Goal: Information Seeking & Learning: Learn about a topic

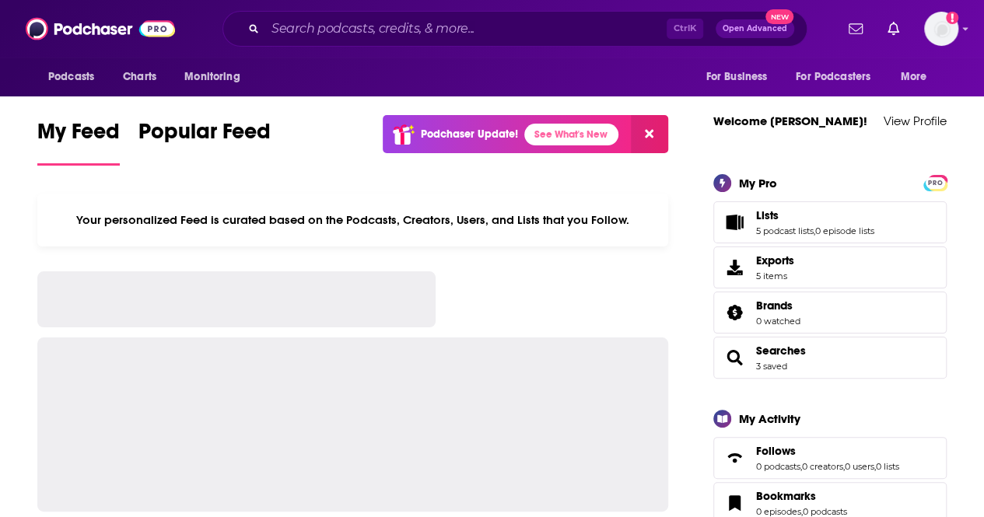
click at [388, 30] on input "Search podcasts, credits, & more..." at bounding box center [466, 28] width 402 height 25
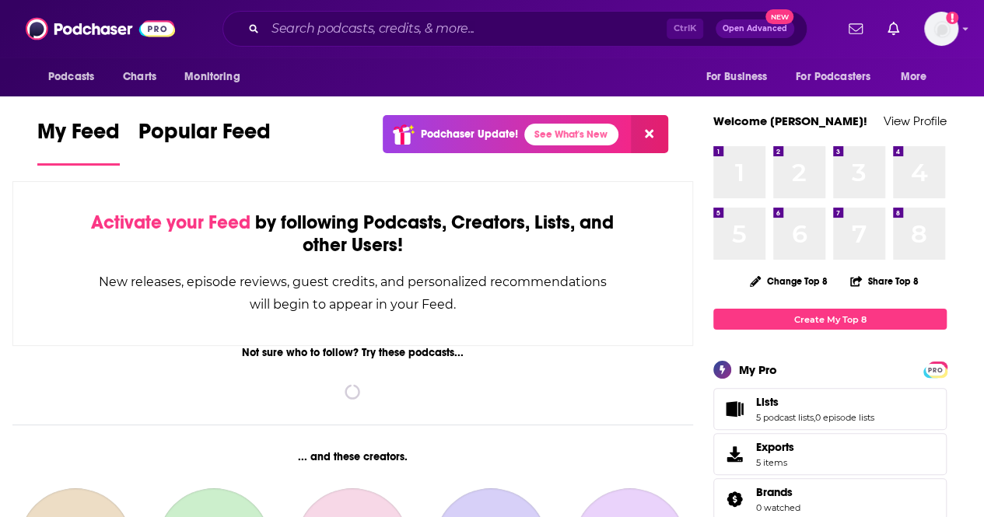
click at [377, 27] on input "Search podcasts, credits, & more..." at bounding box center [466, 28] width 402 height 25
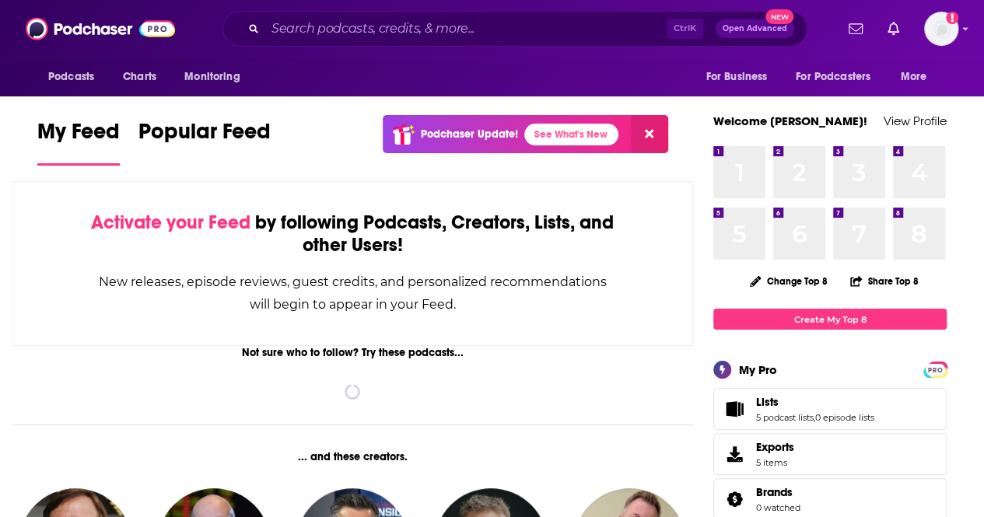
click at [338, 14] on div "Ctrl K Open Advanced New" at bounding box center [515, 29] width 585 height 36
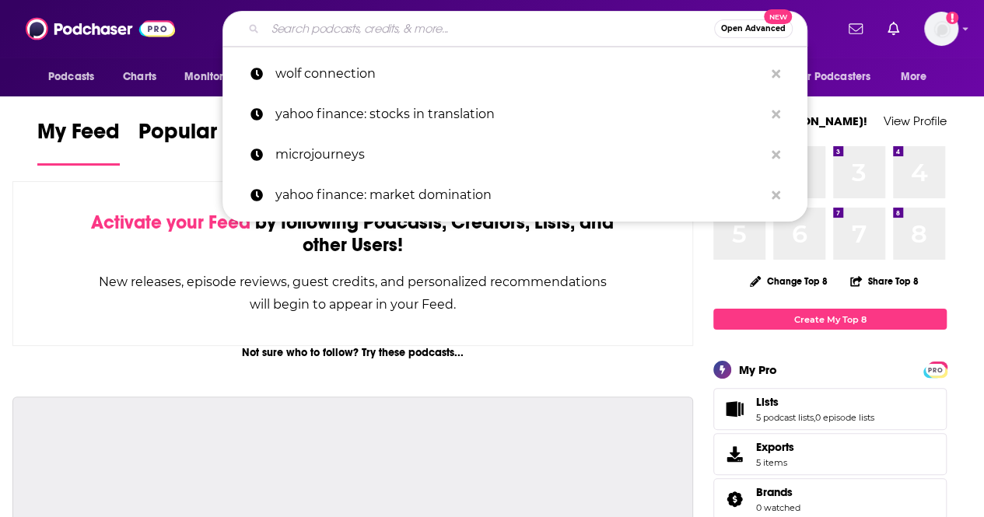
click at [345, 29] on input "Search podcasts, credits, & more..." at bounding box center [489, 28] width 449 height 25
paste input "The Software Leaders Uncensored"
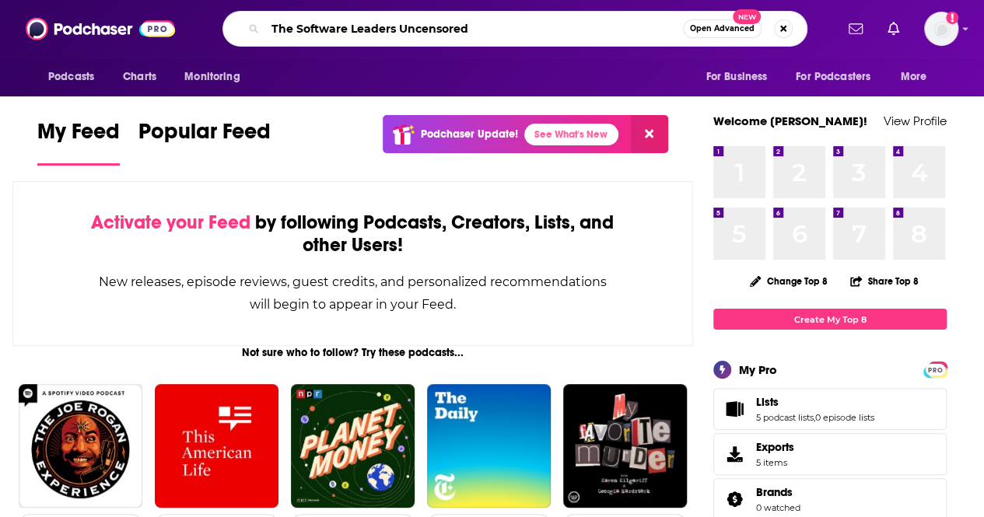
type input "The Software Leaders Uncensored"
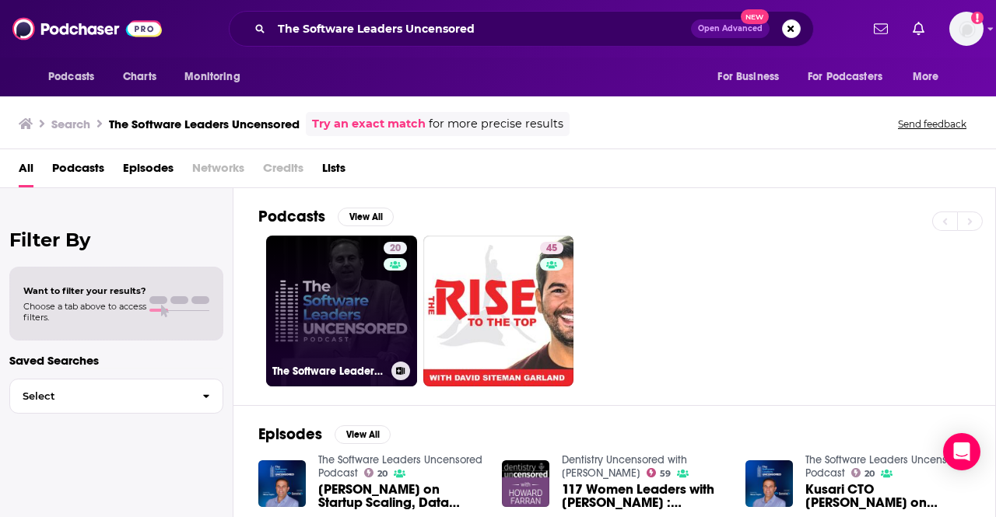
click at [283, 331] on link "20 The Software Leaders Uncensored Podcast" at bounding box center [341, 311] width 151 height 151
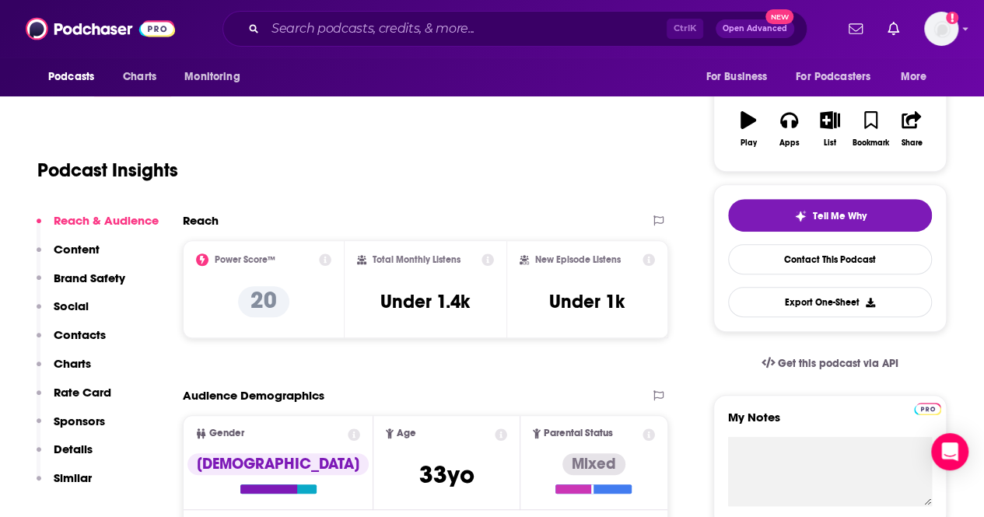
scroll to position [235, 0]
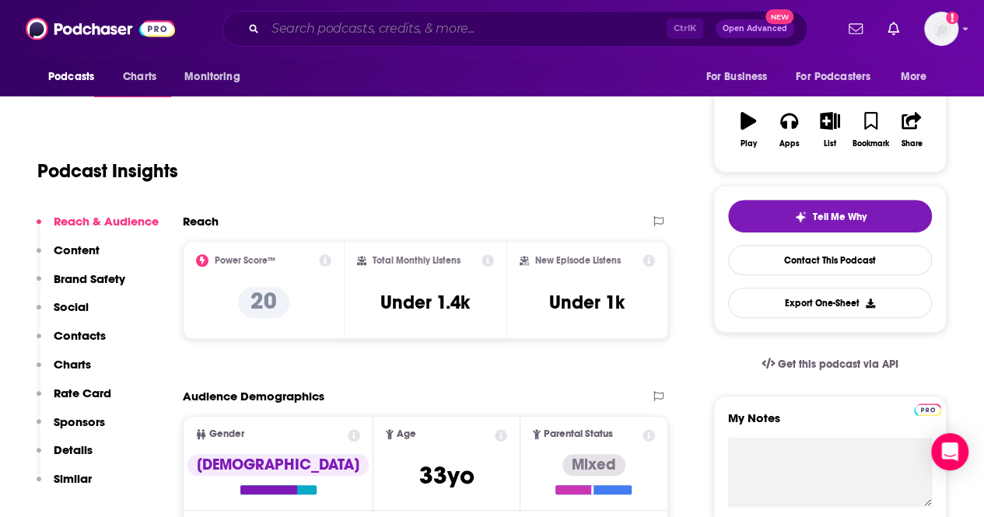
click at [411, 23] on input "Search podcasts, credits, & more..." at bounding box center [466, 28] width 402 height 25
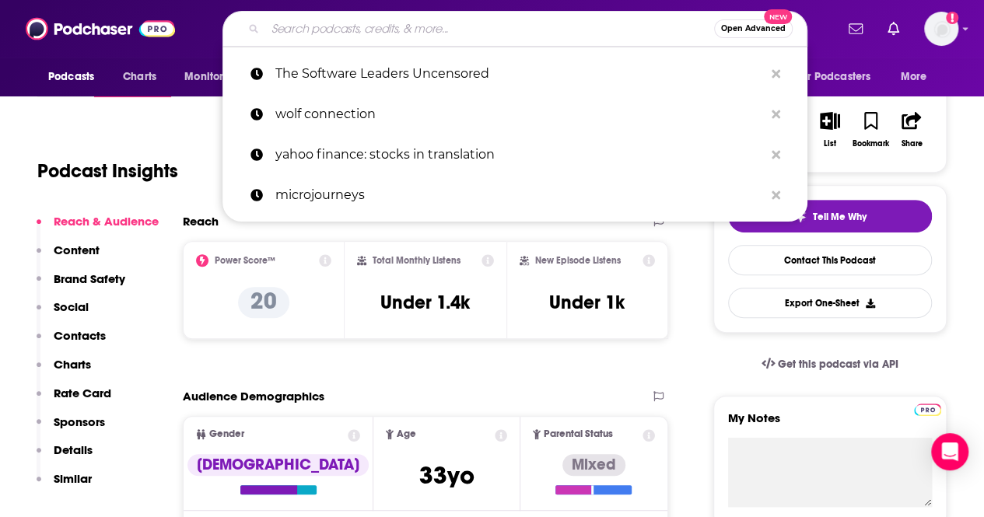
paste input "The Lead at the Top of Your Game Podcast"
type input "The Lead at the Top of Your Game Podcast"
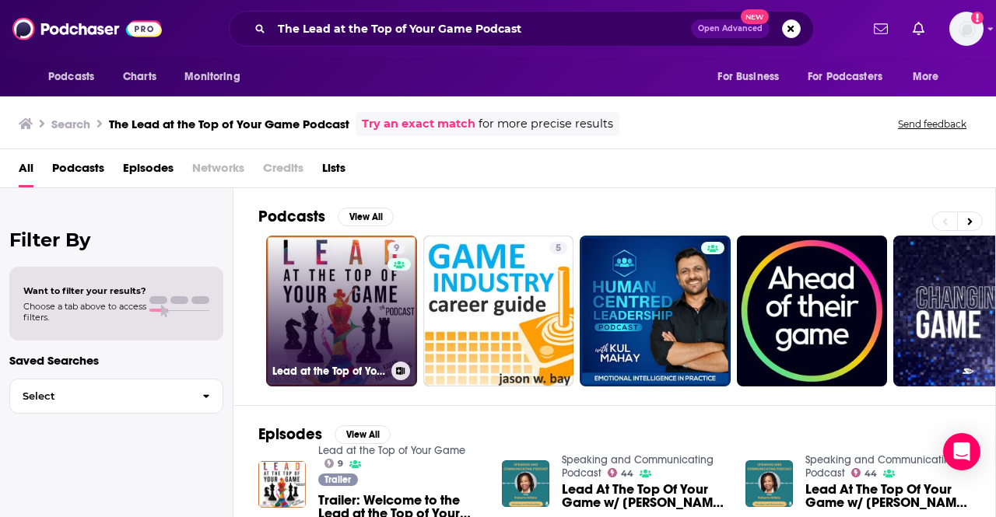
click at [321, 314] on link "9 Lead at the Top of Your Game" at bounding box center [341, 311] width 151 height 151
